Goal: Task Accomplishment & Management: Manage account settings

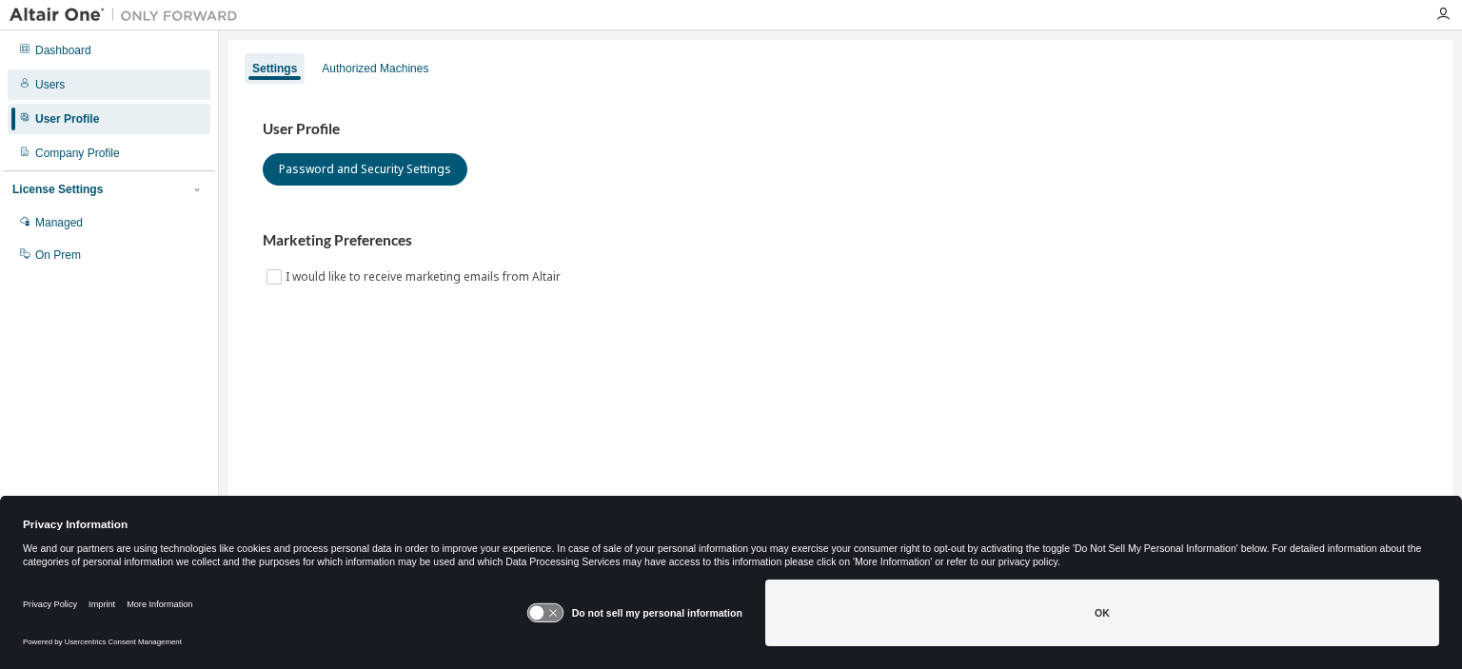
click at [42, 75] on div "Users" at bounding box center [109, 84] width 203 height 30
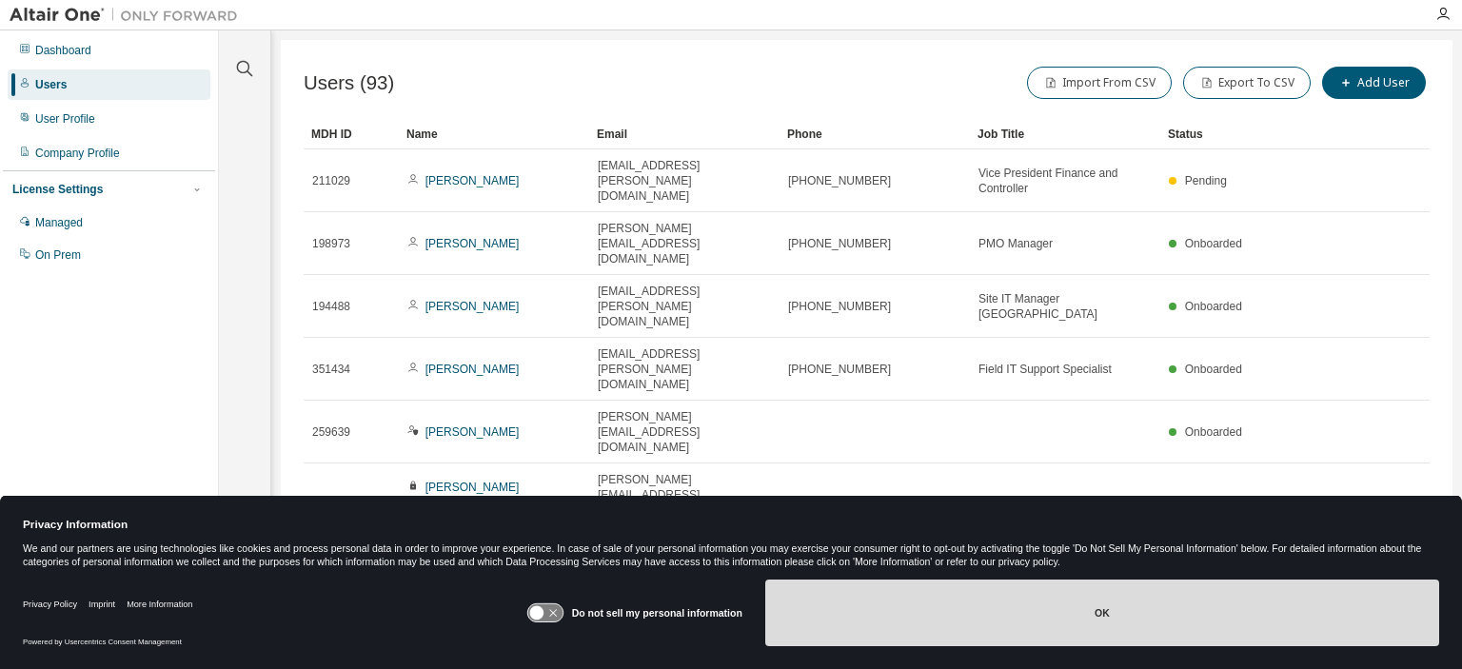
click at [1062, 628] on button "OK" at bounding box center [1102, 613] width 674 height 67
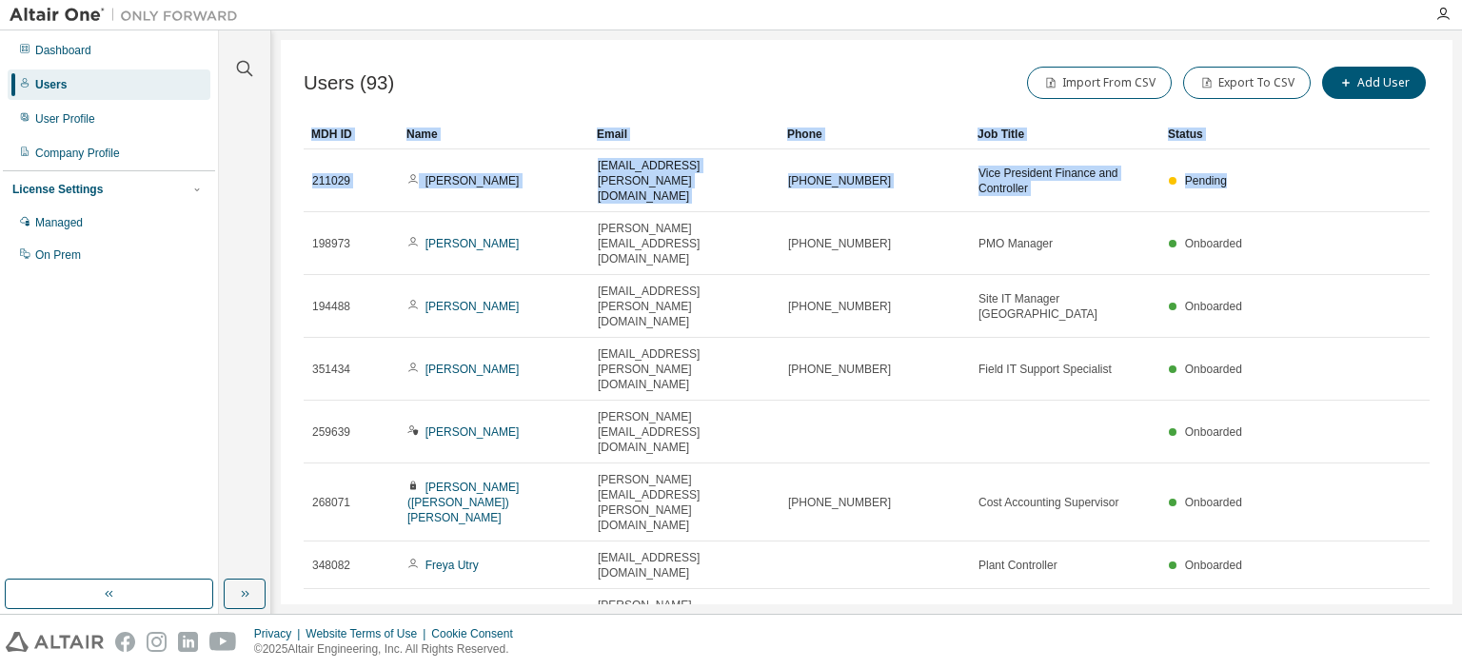
drag, startPoint x: 1461, startPoint y: 249, endPoint x: 1237, endPoint y: 128, distance: 254.7
click at [1301, 151] on div "Clear all Status Onboarded Pending Sent Delivered Bounced Under Review Revoked …" at bounding box center [840, 321] width 1243 height 583
click at [1077, 82] on button "Import From CSV" at bounding box center [1099, 83] width 145 height 32
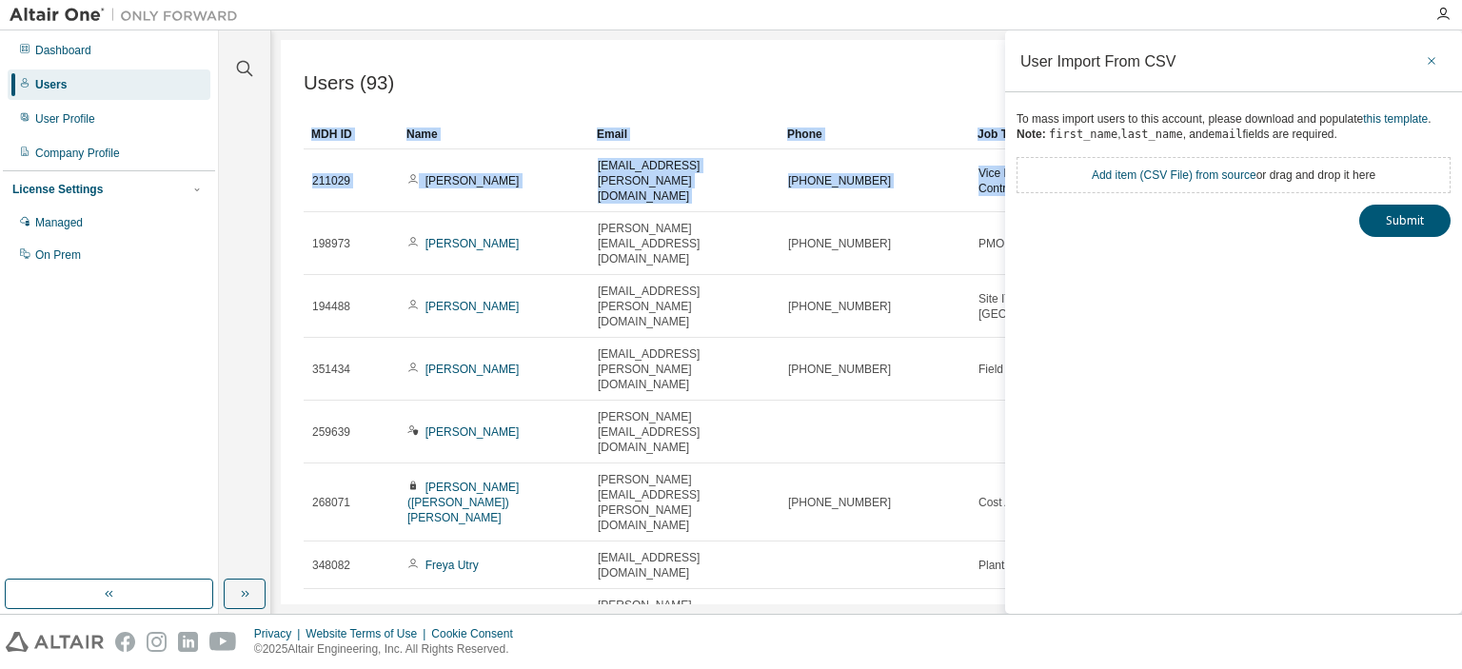
click at [1433, 60] on icon "button" at bounding box center [1431, 60] width 13 height 15
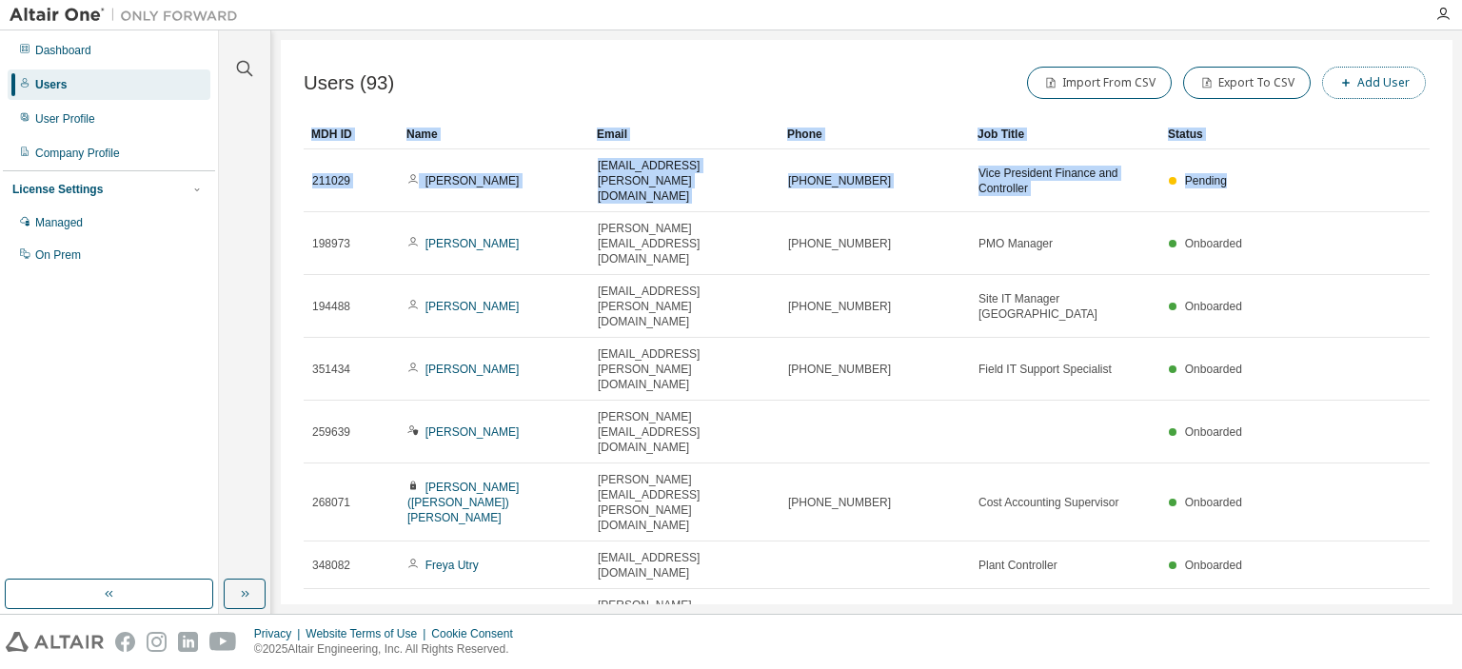
click at [1361, 90] on button "Add User" at bounding box center [1374, 83] width 104 height 32
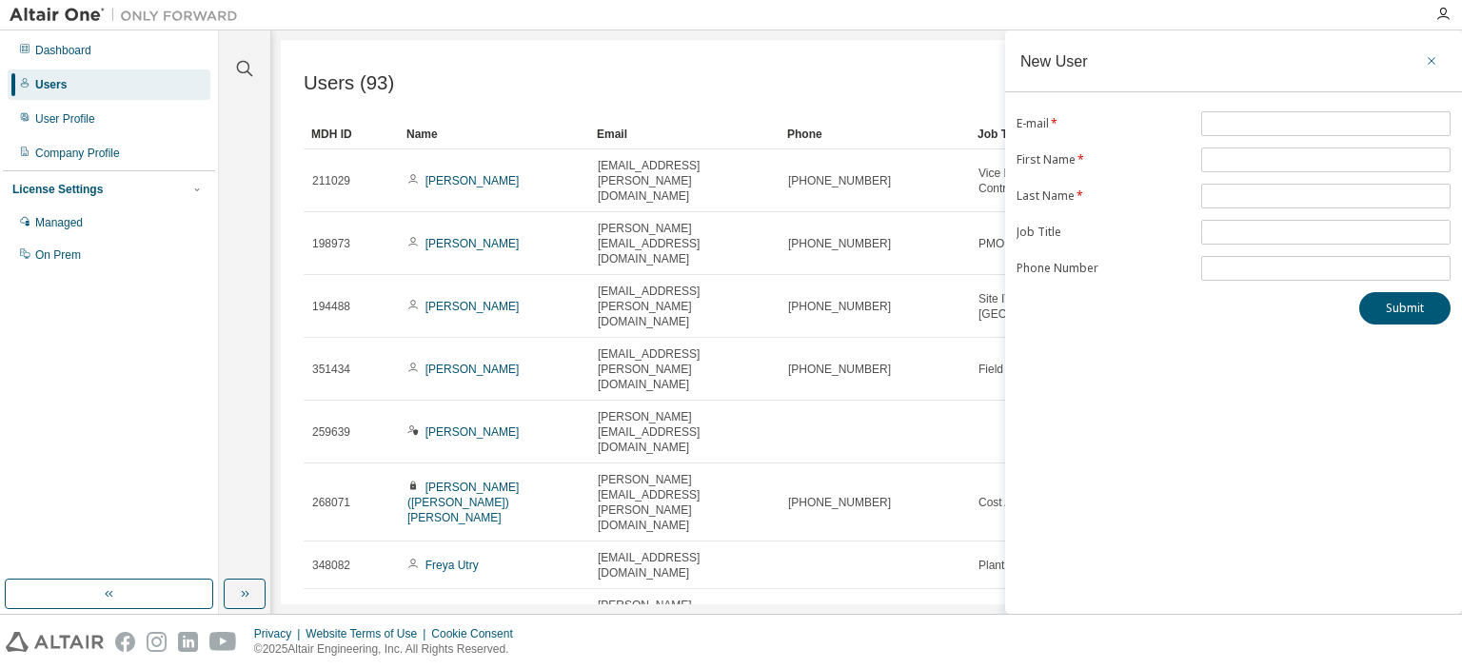
click at [1433, 60] on icon "button" at bounding box center [1431, 60] width 13 height 15
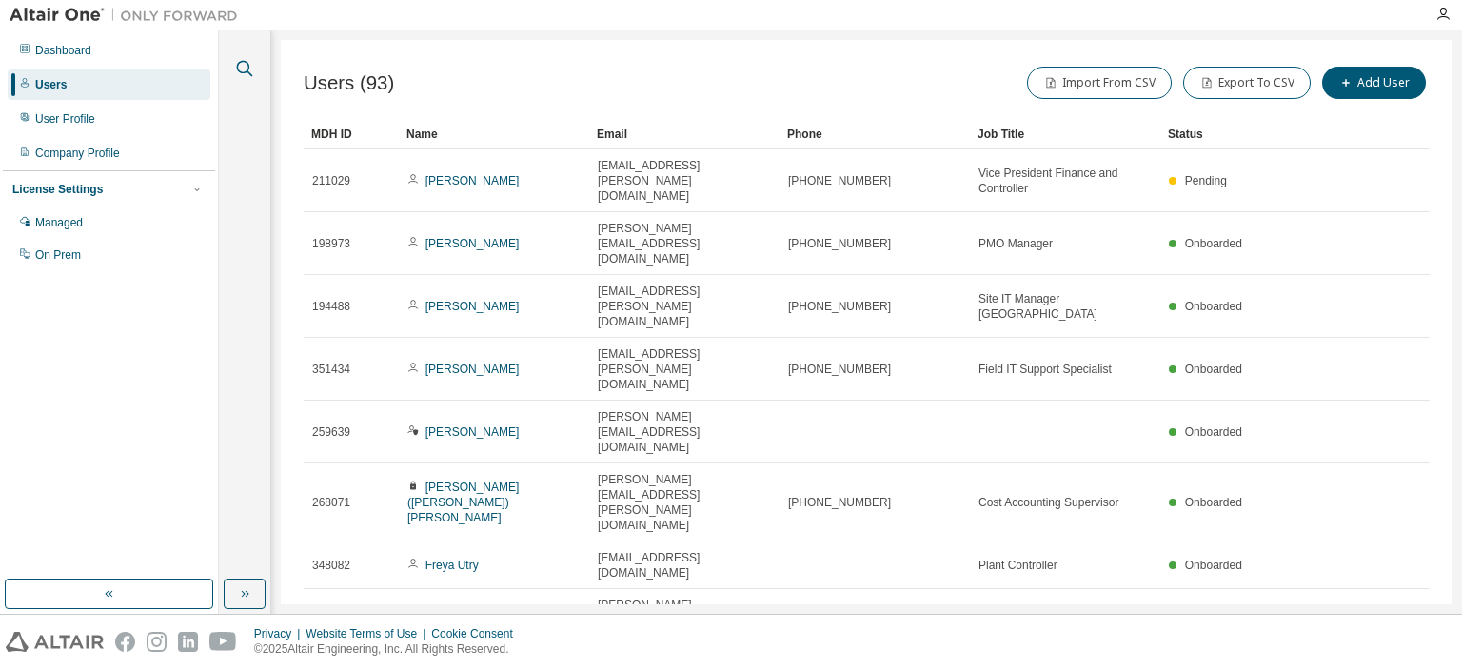
click at [245, 67] on icon "button" at bounding box center [244, 68] width 23 height 23
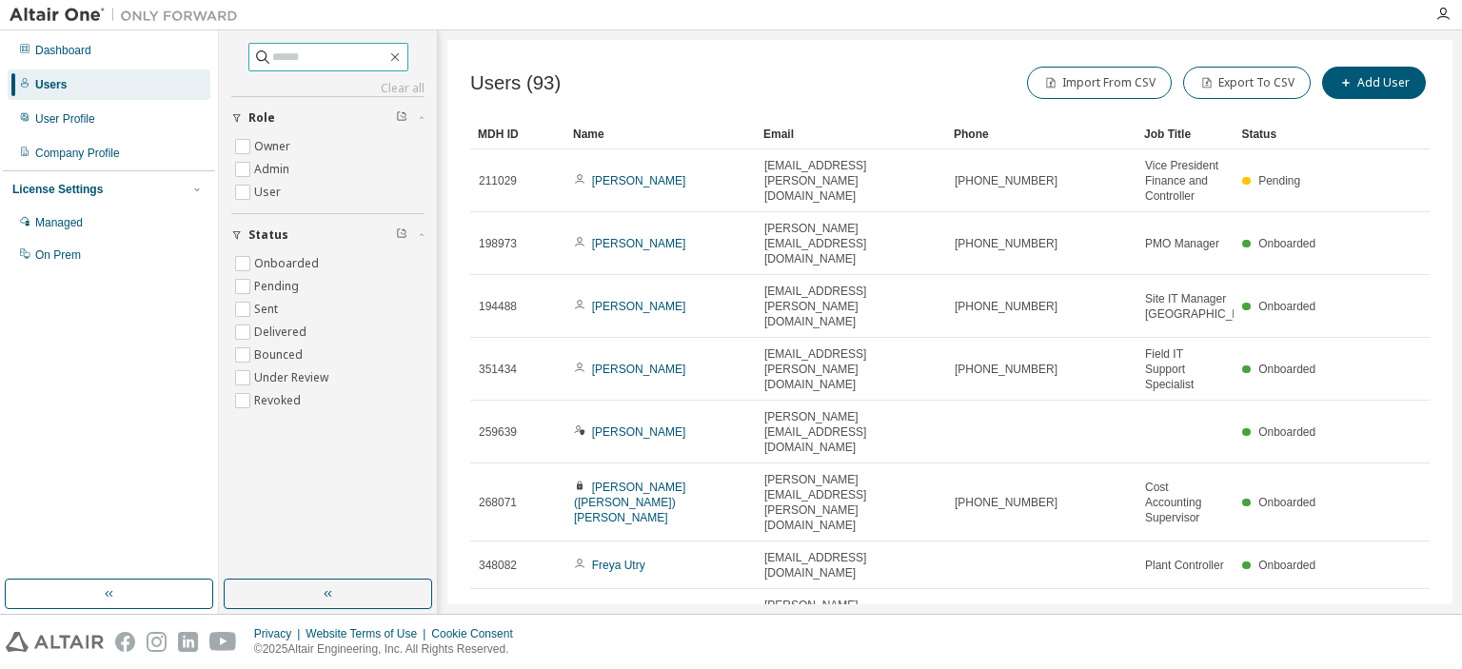
click at [272, 60] on input "text" at bounding box center [329, 57] width 114 height 19
type input "****"
